Goal: Task Accomplishment & Management: Manage account settings

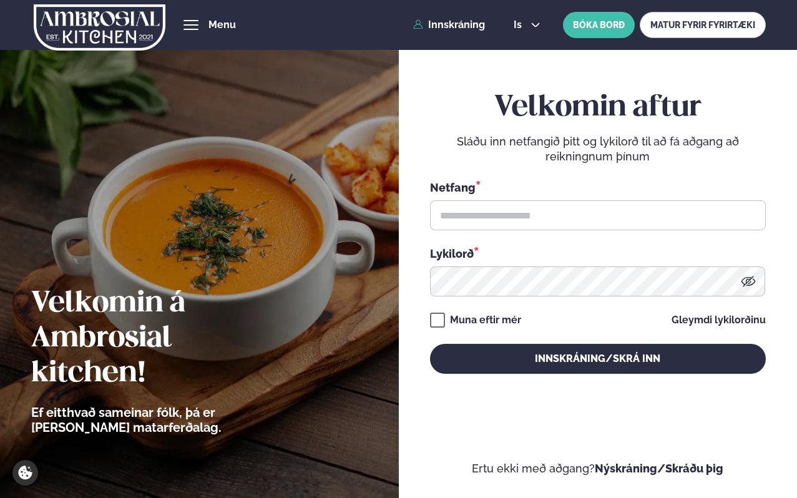
click at [471, 198] on div "Netfang *" at bounding box center [598, 204] width 336 height 51
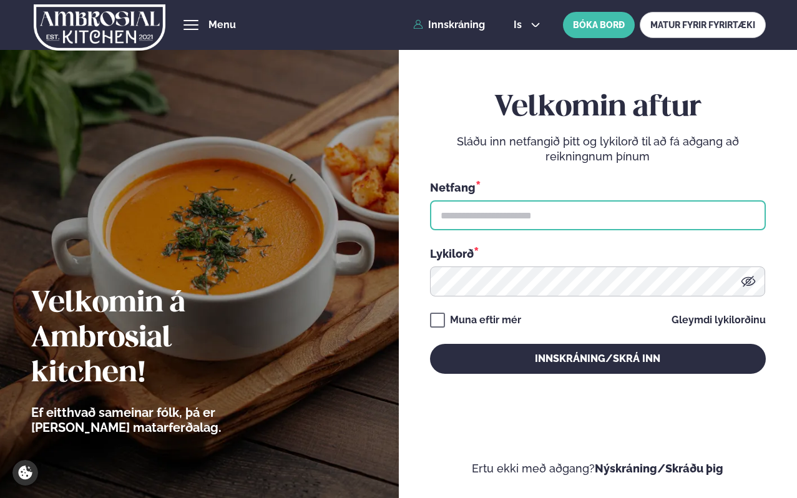
click at [471, 210] on input "text" at bounding box center [598, 215] width 336 height 30
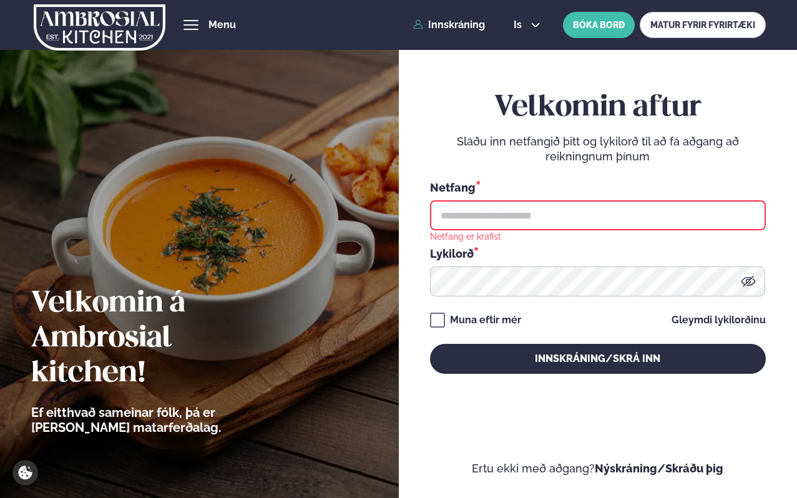
type input "**********"
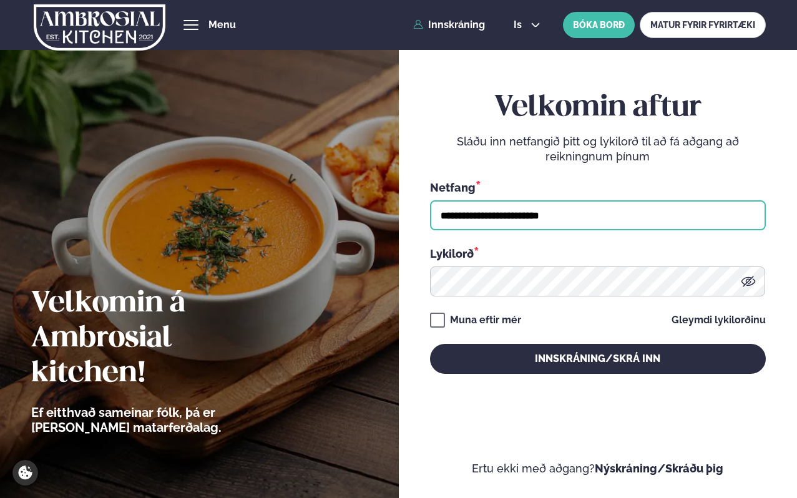
click at [430, 344] on button "Innskráning/Skrá inn" at bounding box center [598, 359] width 336 height 30
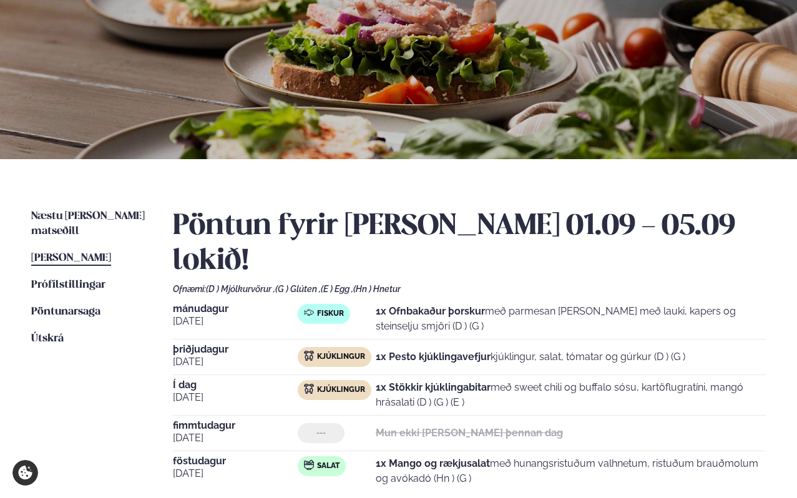
scroll to position [119, 0]
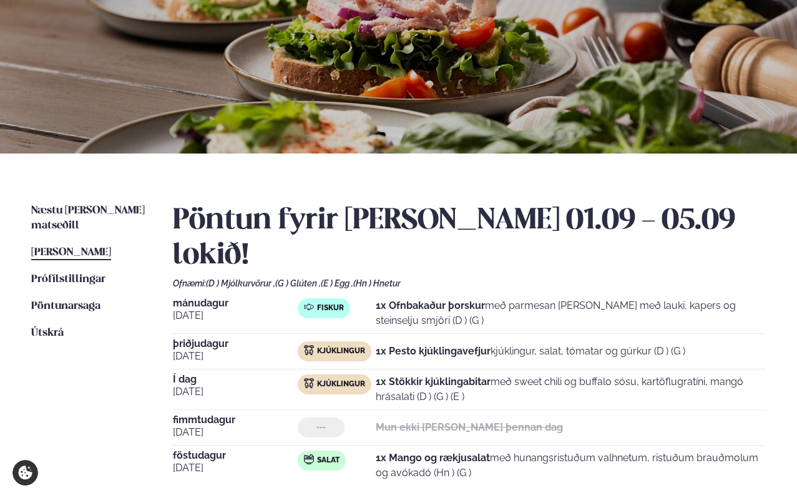
drag, startPoint x: 378, startPoint y: 347, endPoint x: 519, endPoint y: 371, distance: 143.2
click at [519, 375] on div "Í dag [DATE] Kjúklingur 1x Stökkir kjúklingabitar með sweet chili og buffalo só…" at bounding box center [469, 393] width 592 height 36
copy p "1x Stökkir kjúklingabitar með sweet chili og buffalo sósu, kartöflugratíni, man…"
